Goal: Navigation & Orientation: Find specific page/section

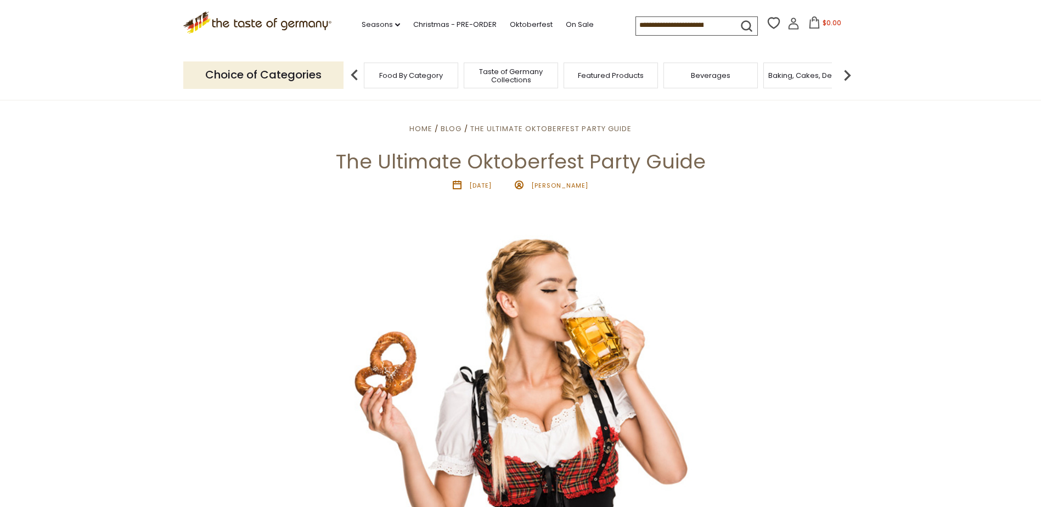
click at [847, 75] on img at bounding box center [847, 75] width 22 height 22
click at [845, 76] on img at bounding box center [847, 75] width 22 height 22
click at [849, 71] on img at bounding box center [847, 75] width 22 height 22
click at [848, 71] on img at bounding box center [847, 75] width 22 height 22
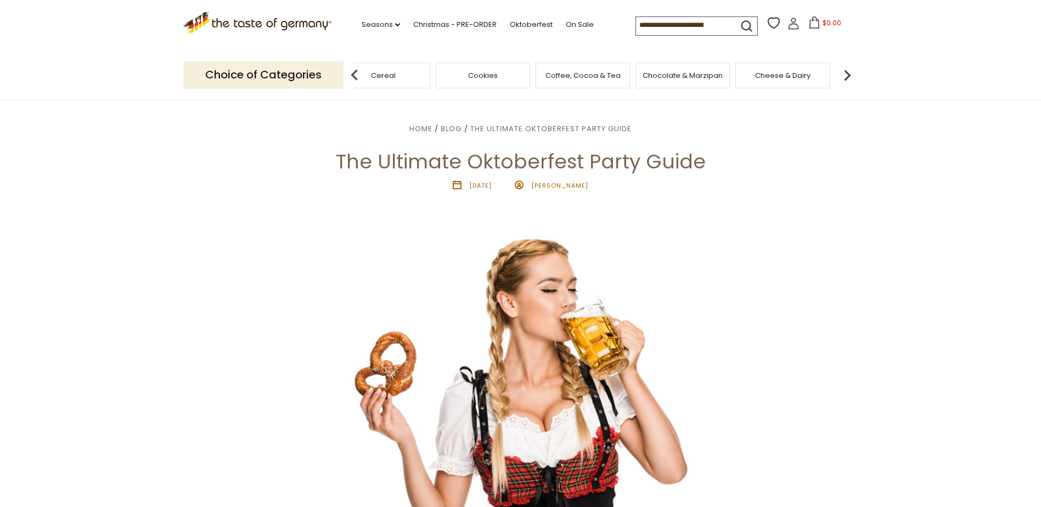
click at [848, 71] on img at bounding box center [847, 75] width 22 height 22
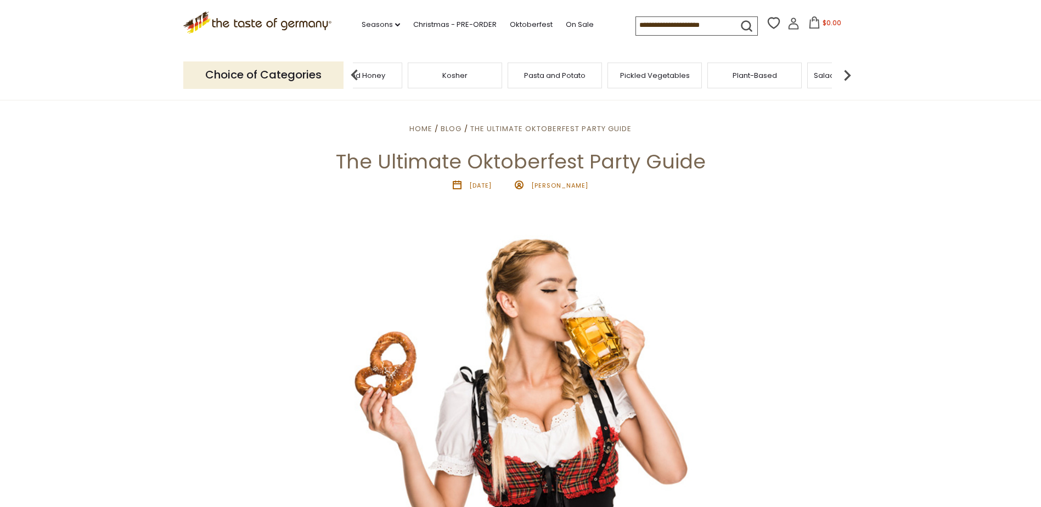
click at [848, 71] on img at bounding box center [847, 75] width 22 height 22
click at [789, 81] on div "Sausages" at bounding box center [763, 76] width 94 height 26
click at [766, 78] on span "Sausages" at bounding box center [763, 75] width 36 height 8
